Goal: Find specific page/section: Find specific page/section

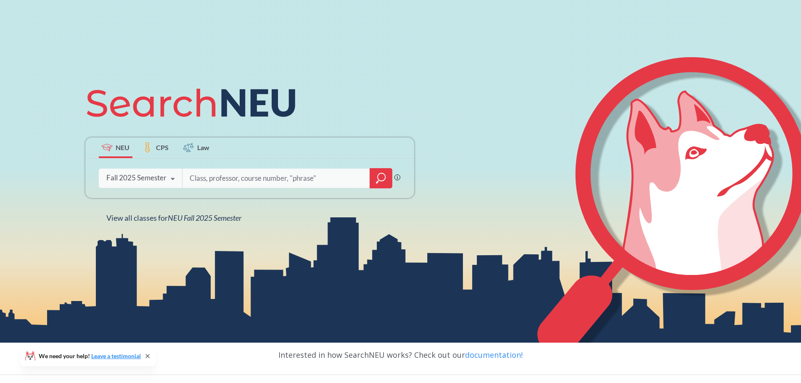
scroll to position [156, 0]
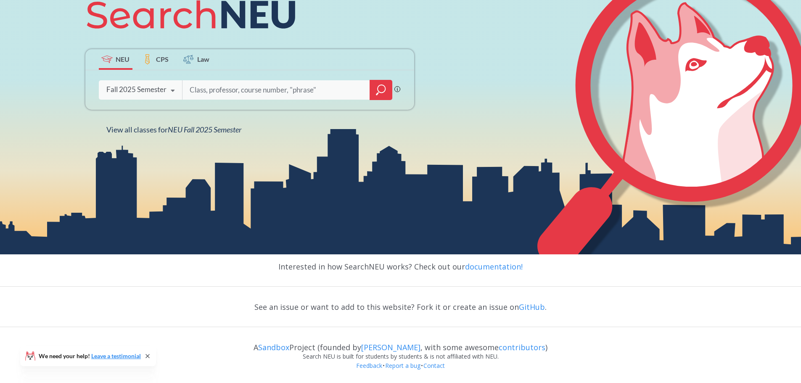
click at [258, 87] on input "search" at bounding box center [276, 90] width 175 height 18
click at [164, 93] on div "Fall 2025 Semester" at bounding box center [136, 89] width 60 height 9
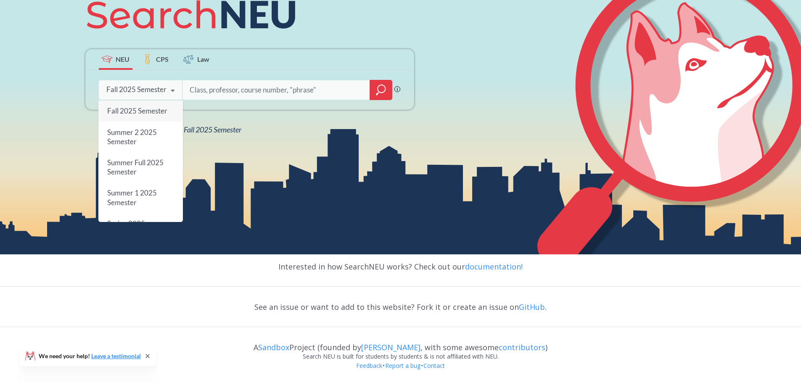
click at [164, 93] on div "Fall 2025 Semester" at bounding box center [136, 89] width 60 height 9
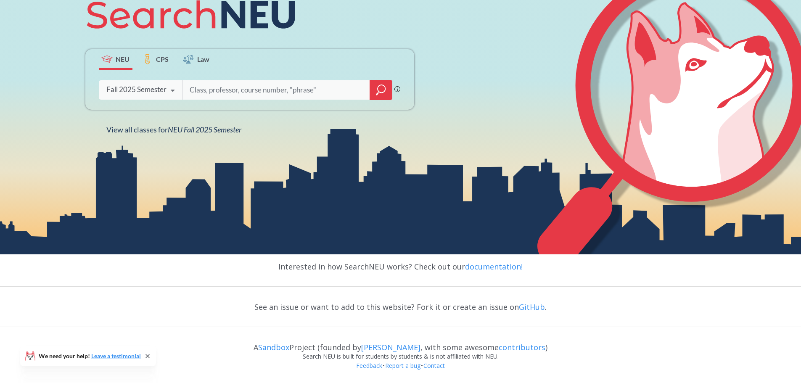
click at [384, 88] on icon "magnifying glass" at bounding box center [381, 90] width 10 height 12
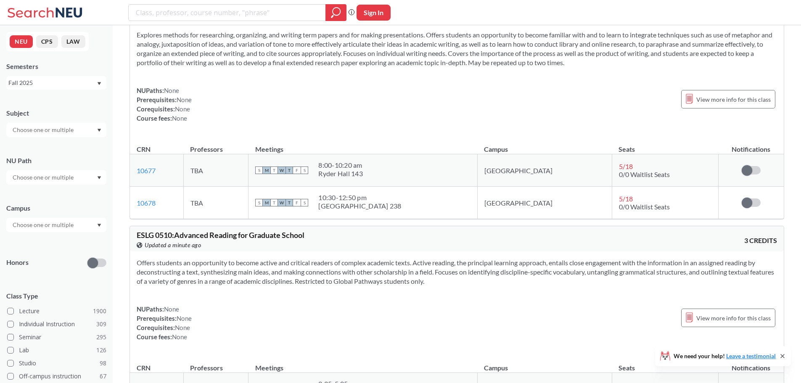
scroll to position [1304, 0]
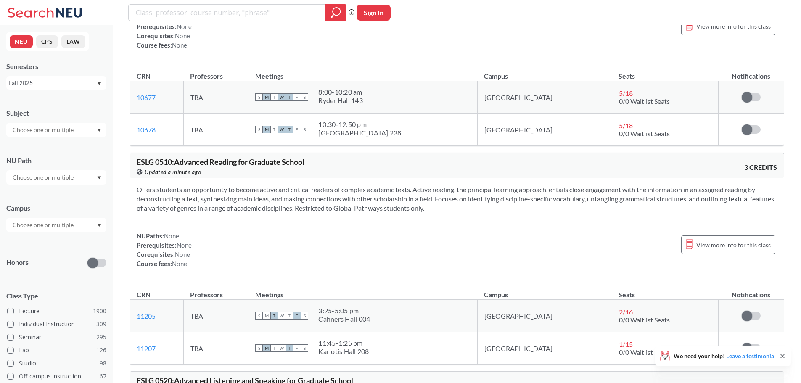
click at [68, 135] on div at bounding box center [56, 130] width 100 height 14
click at [91, 224] on div at bounding box center [56, 225] width 100 height 14
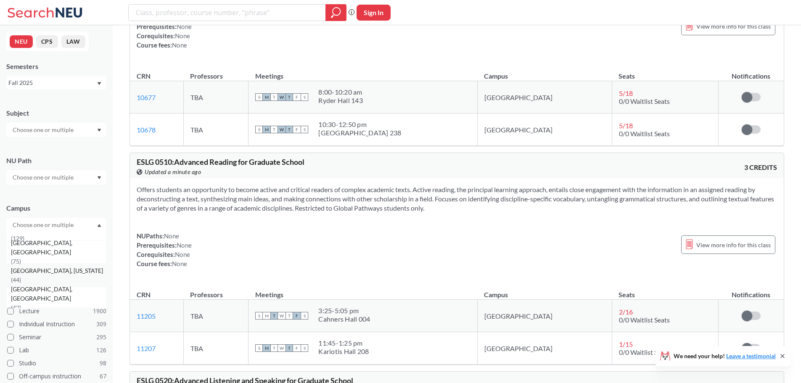
click at [61, 270] on div "[GEOGRAPHIC_DATA], [US_STATE] ( 44 )" at bounding box center [58, 275] width 95 height 19
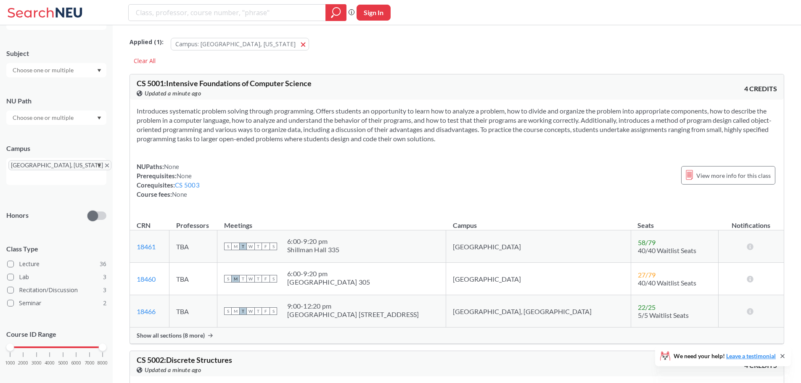
click at [85, 123] on div at bounding box center [56, 118] width 100 height 14
click at [74, 85] on div "Subject NU Path Writing Intensive ( 4 ) Capstone Experience ( 3 ) Analyzing/Usi…" at bounding box center [56, 211] width 100 height 342
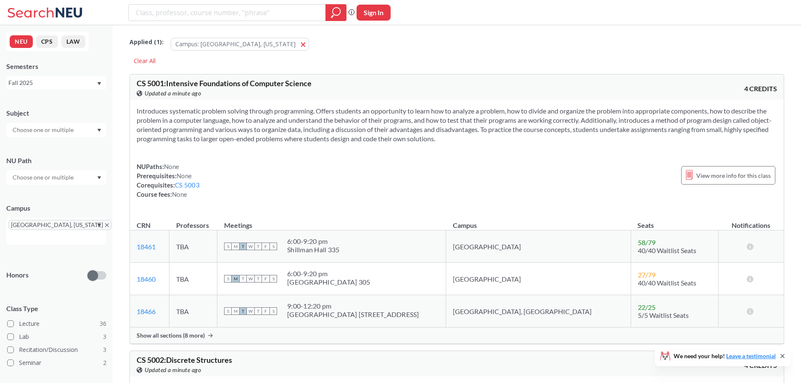
click at [79, 140] on div "Subject [GEOGRAPHIC_DATA] [GEOGRAPHIC_DATA], [US_STATE] Honors Class Type Lectu…" at bounding box center [56, 271] width 100 height 342
click at [80, 133] on div at bounding box center [56, 130] width 100 height 14
click at [62, 183] on p "Data Architecture Management" at bounding box center [58, 183] width 95 height 8
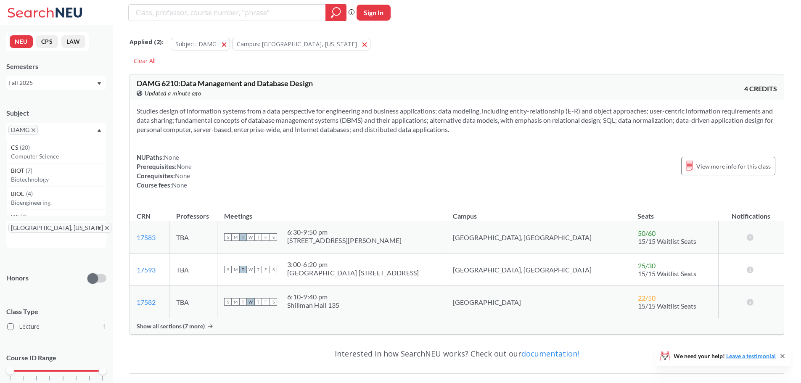
click at [79, 14] on icon at bounding box center [46, 12] width 78 height 17
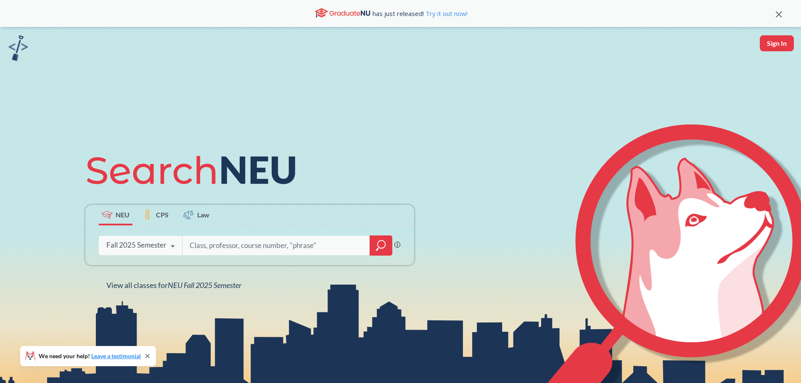
click at [685, 31] on div "NEU CPS Law Phrase search guarantees the exact search appears in the results. E…" at bounding box center [400, 218] width 801 height 383
